Goal: Information Seeking & Learning: Learn about a topic

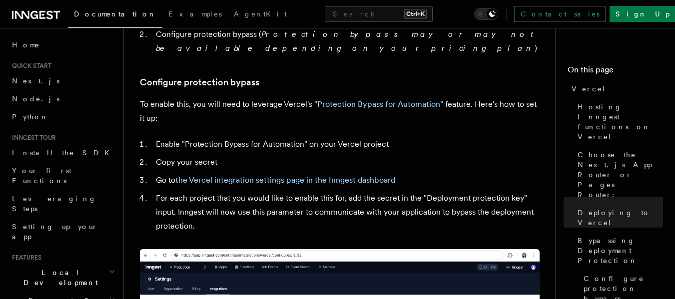
scroll to position [924, 0]
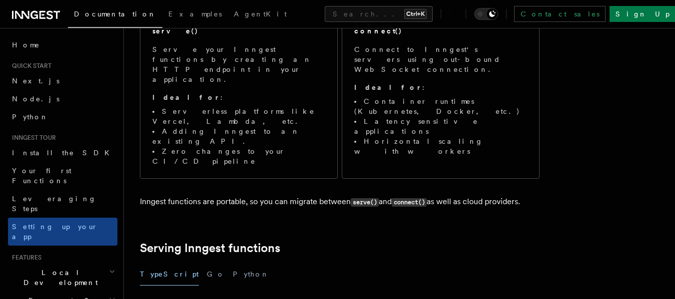
scroll to position [171, 0]
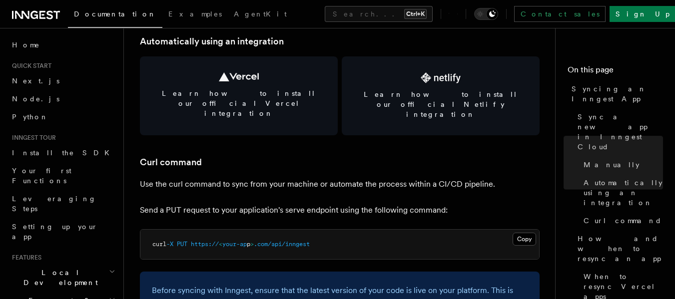
scroll to position [1428, 0]
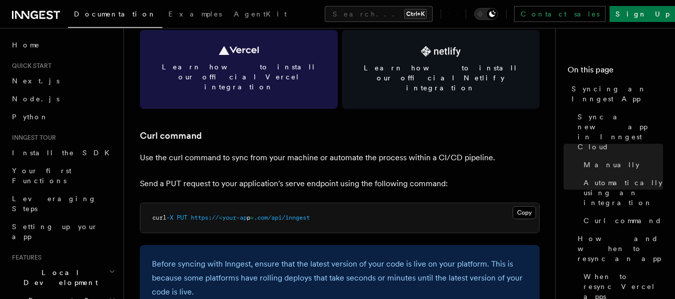
click at [236, 77] on link "Learn how to install our official Vercel integration" at bounding box center [239, 69] width 198 height 79
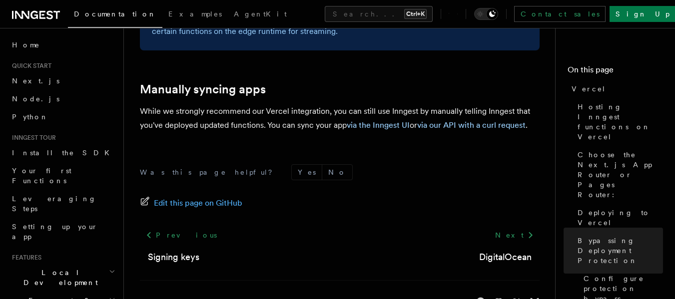
scroll to position [1799, 0]
